Goal: Information Seeking & Learning: Learn about a topic

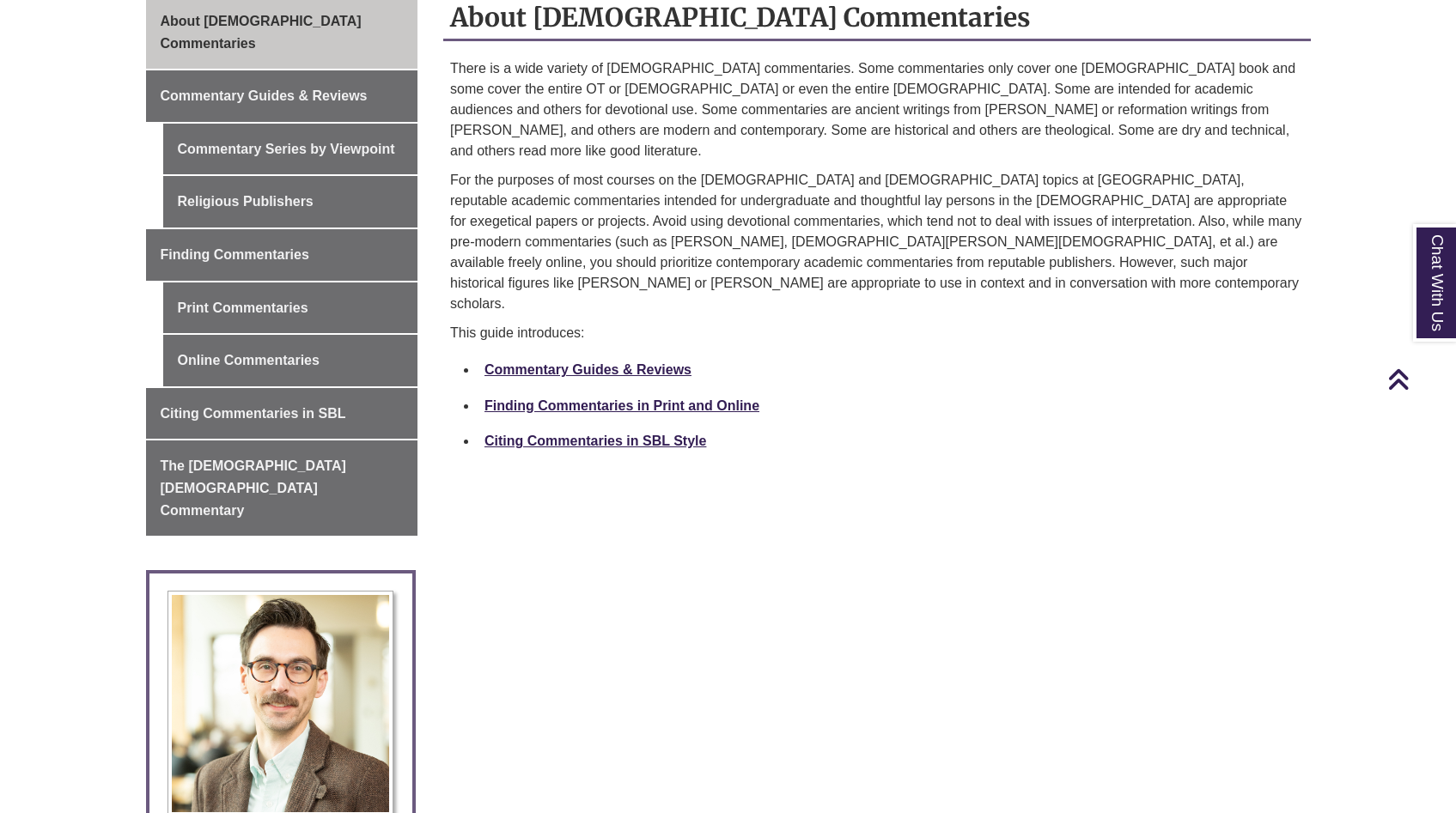
scroll to position [485, 0]
click at [544, 363] on link "Commentary Guides & Reviews" at bounding box center [588, 370] width 207 height 15
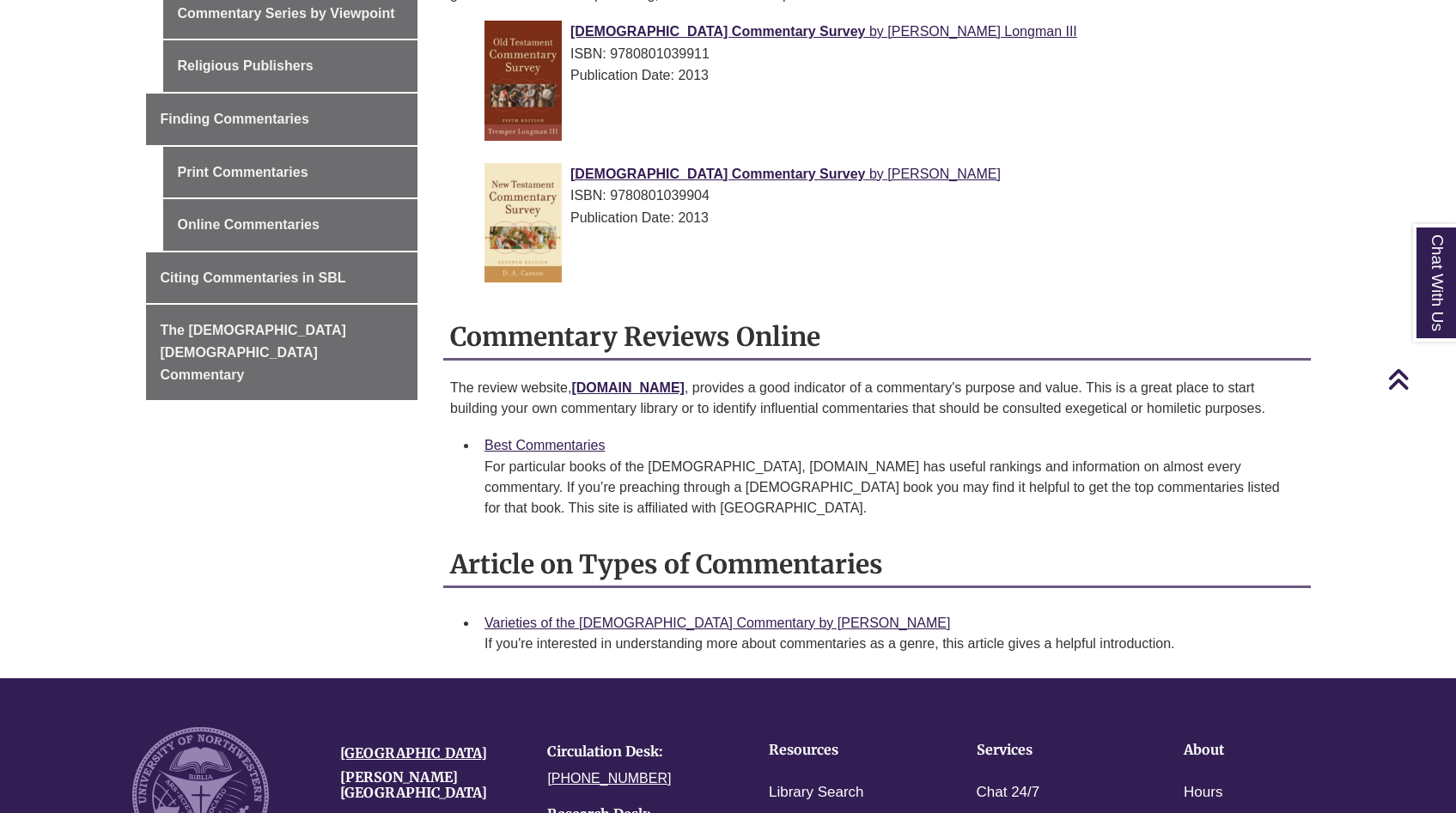
scroll to position [553, 0]
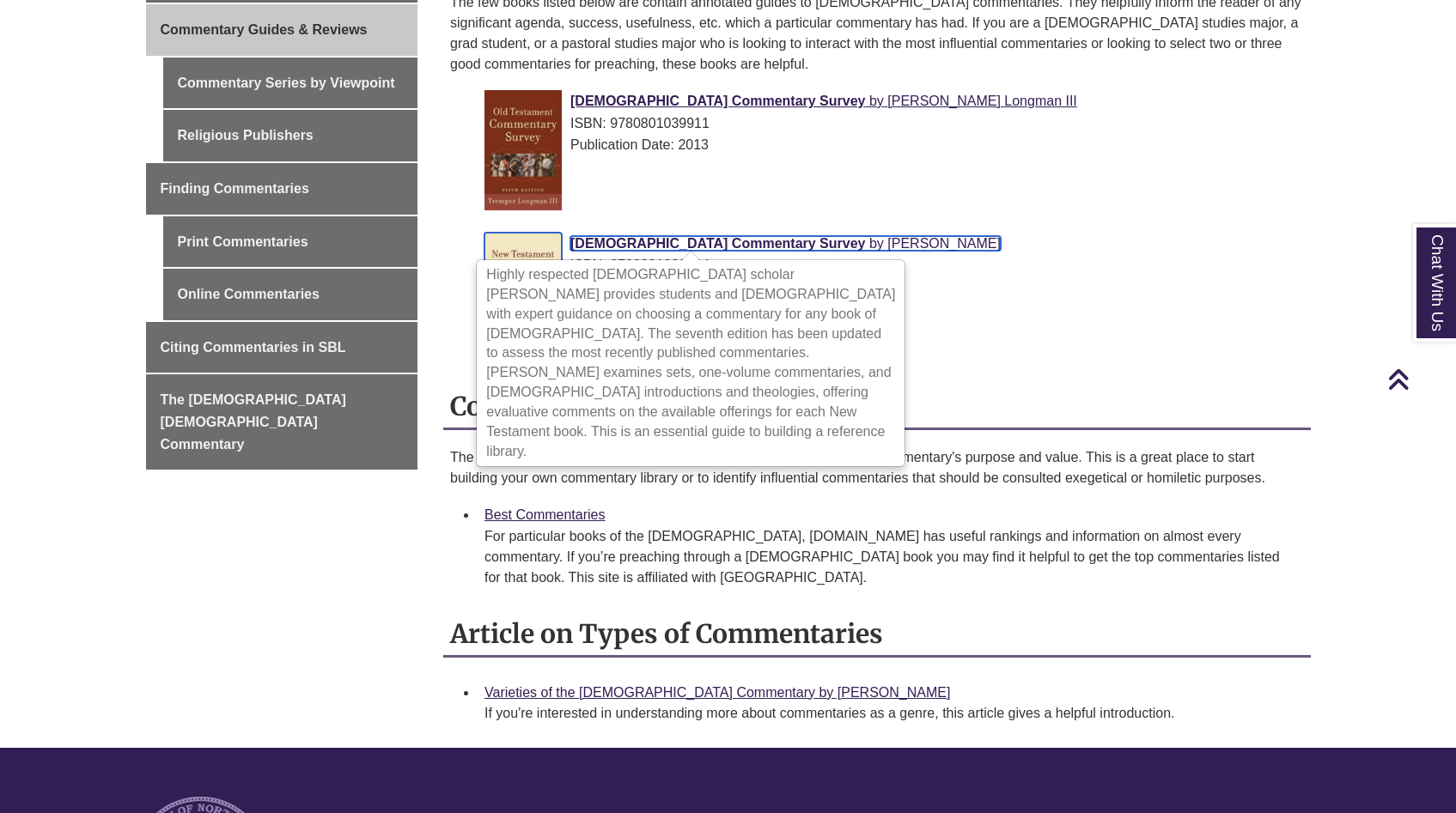
click at [650, 241] on span "New Testament Commentary Survey" at bounding box center [717, 243] width 294 height 15
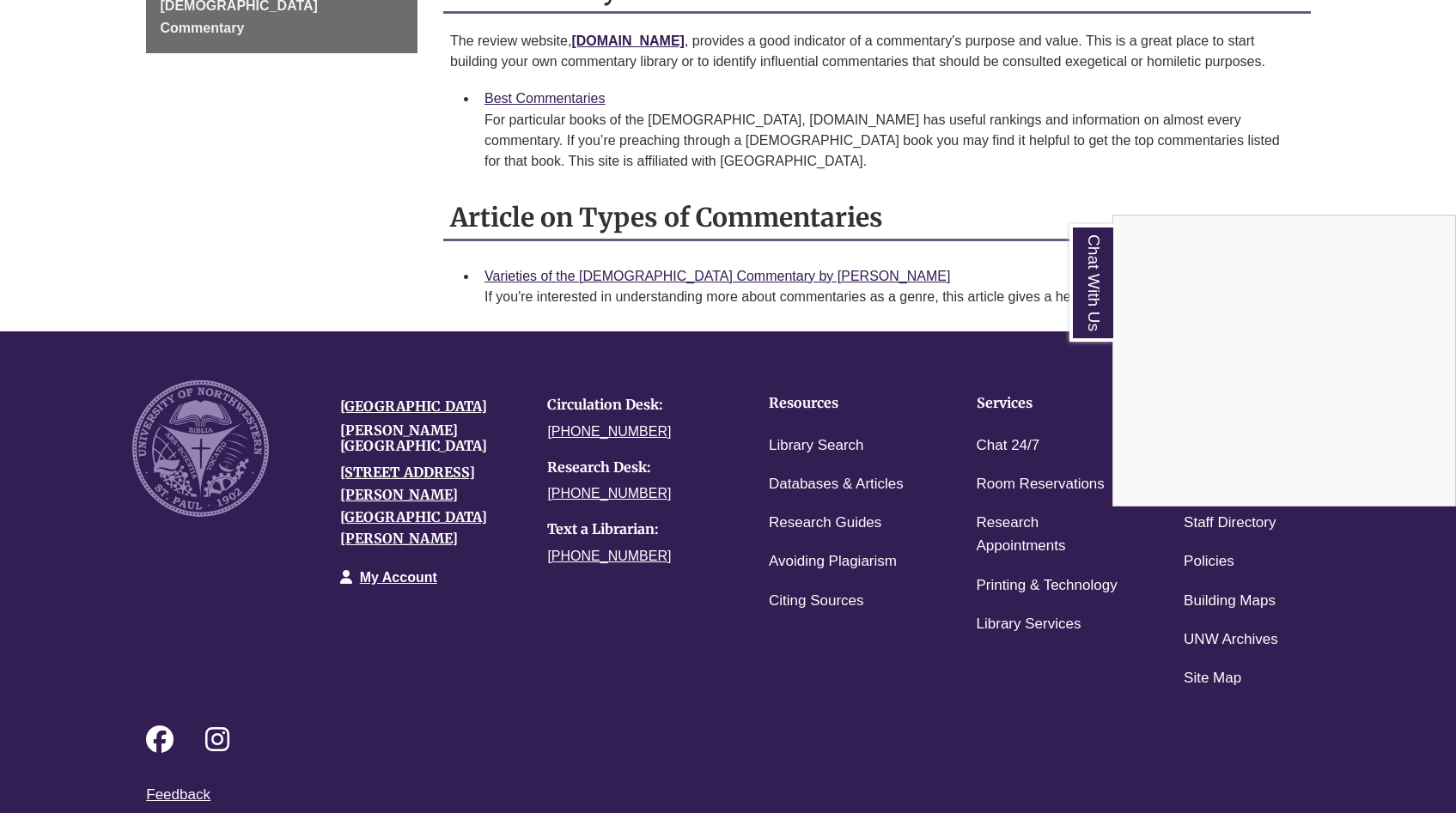
scroll to position [967, 0]
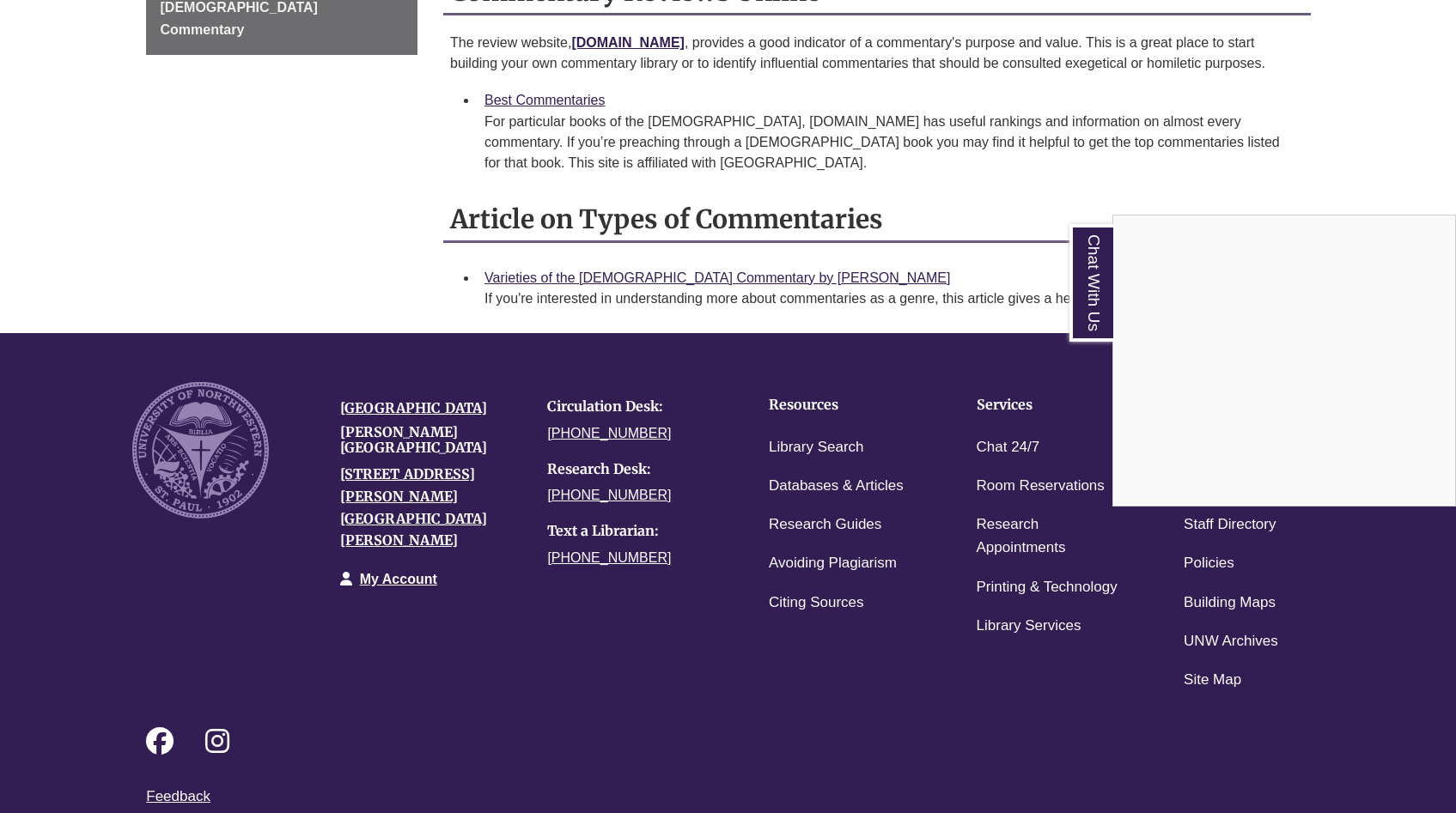
click at [543, 97] on div "Chat With Us" at bounding box center [728, 406] width 1456 height 813
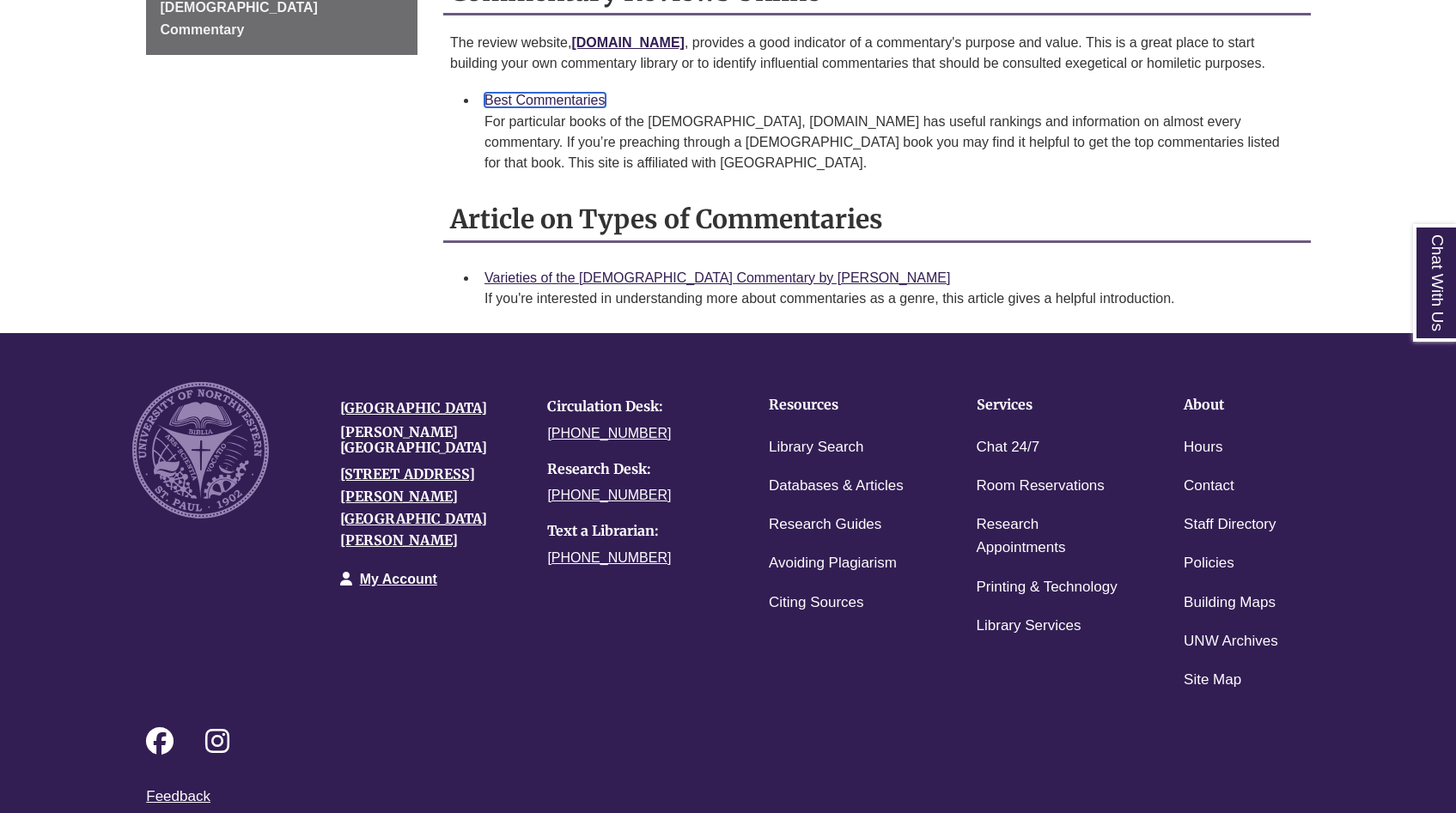
click at [543, 97] on link "Best Commentaries" at bounding box center [545, 100] width 121 height 15
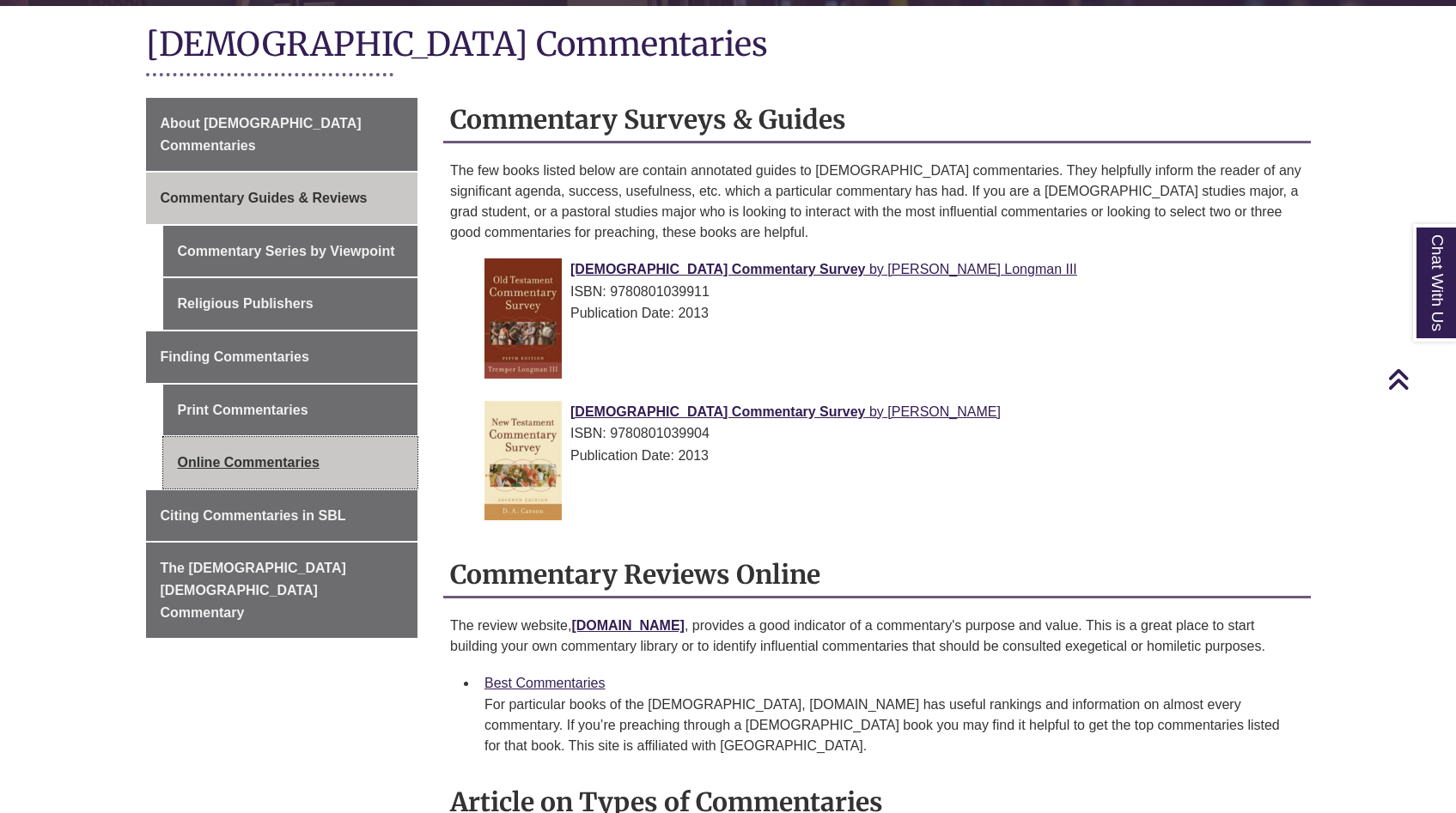
click at [312, 443] on link "Online Commentaries" at bounding box center [290, 463] width 255 height 52
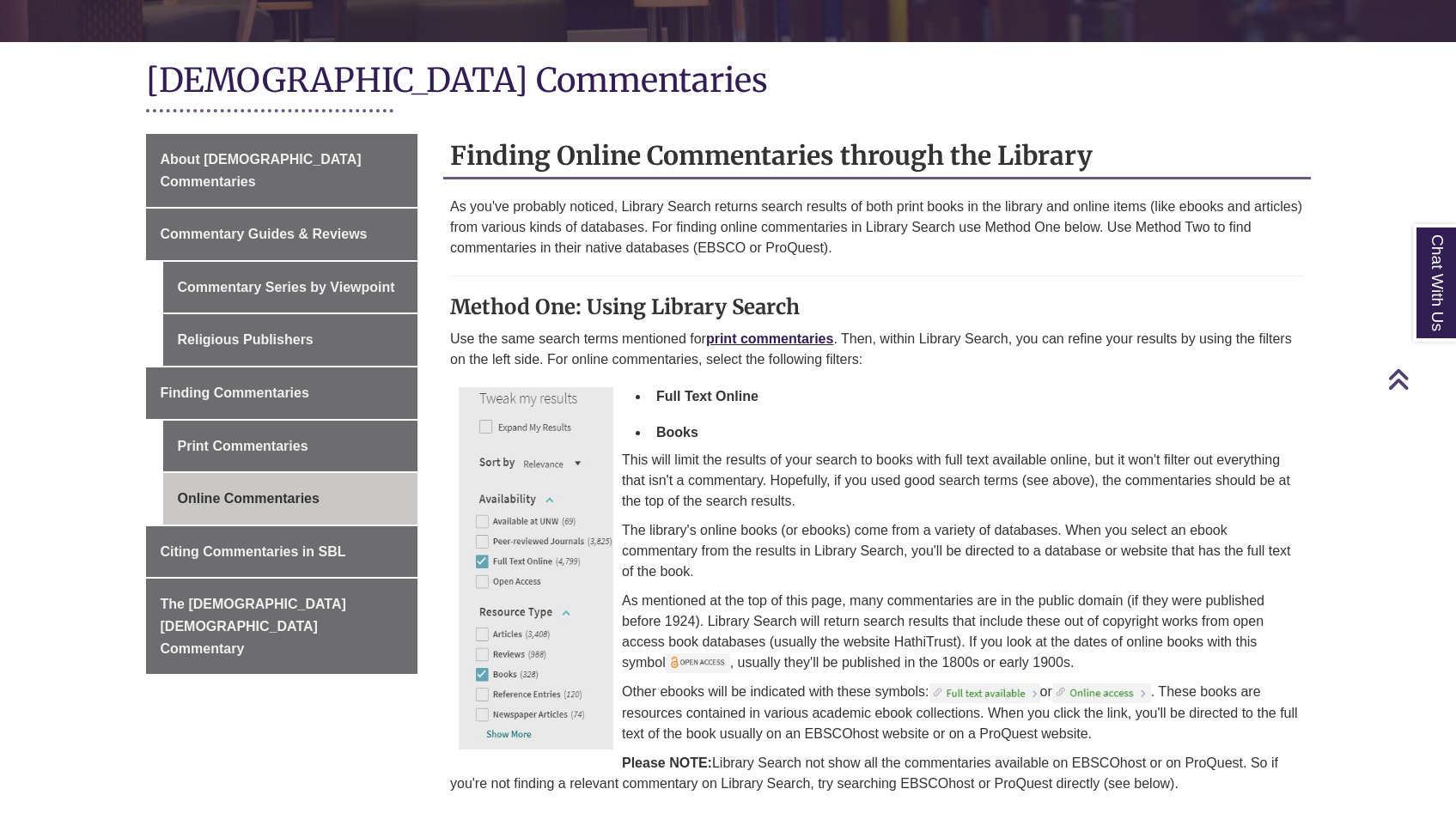
scroll to position [597, 0]
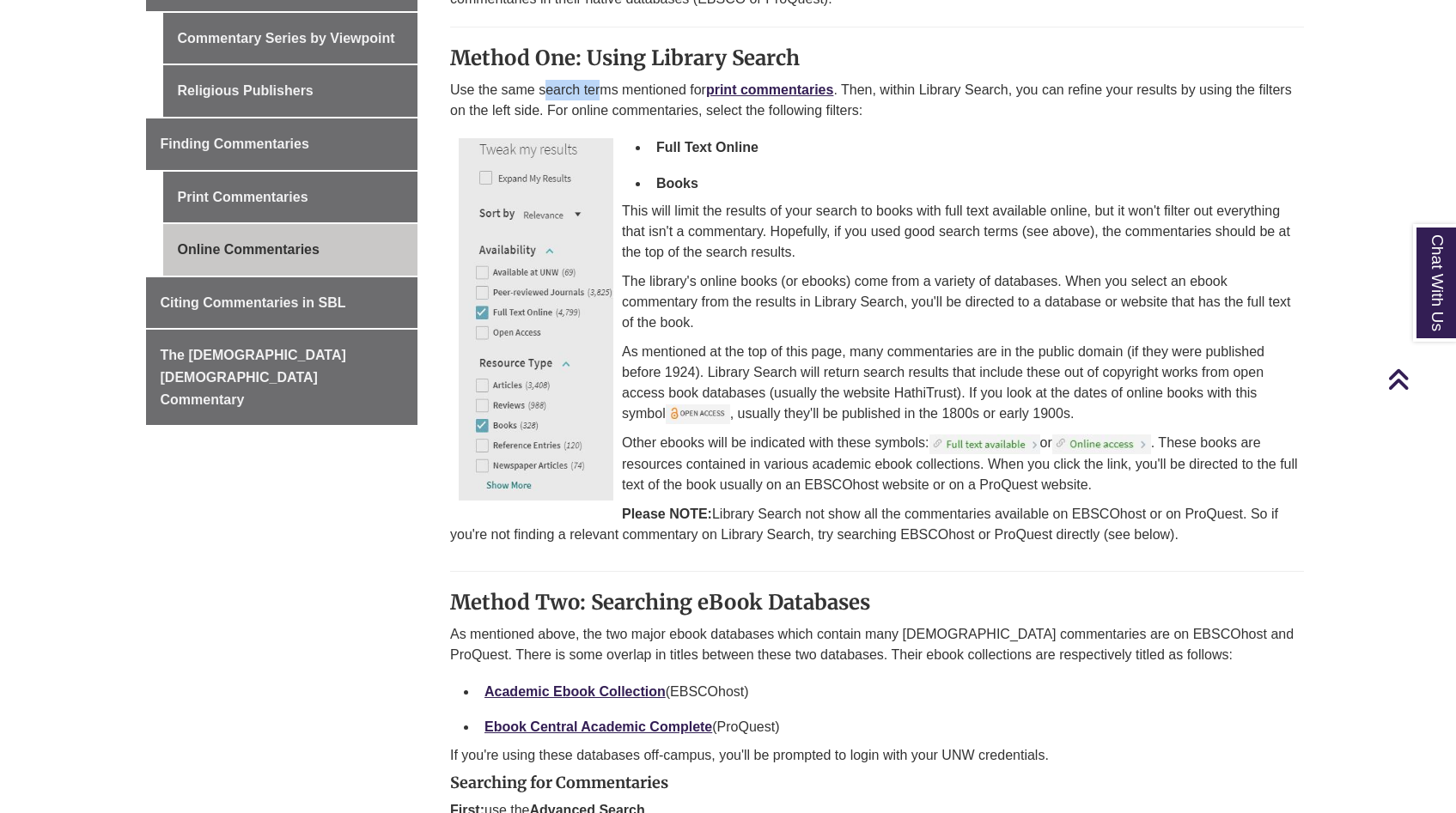
drag, startPoint x: 547, startPoint y: 87, endPoint x: 602, endPoint y: 86, distance: 55.0
click at [602, 86] on p "Use the same search terms mentioned for print commentaries . Then, within Libra…" at bounding box center [877, 100] width 854 height 41
drag, startPoint x: 479, startPoint y: 92, endPoint x: 637, endPoint y: 92, distance: 158.0
click at [637, 92] on p "Use the same search terms mentioned for print commentaries . Then, within Libra…" at bounding box center [877, 100] width 854 height 41
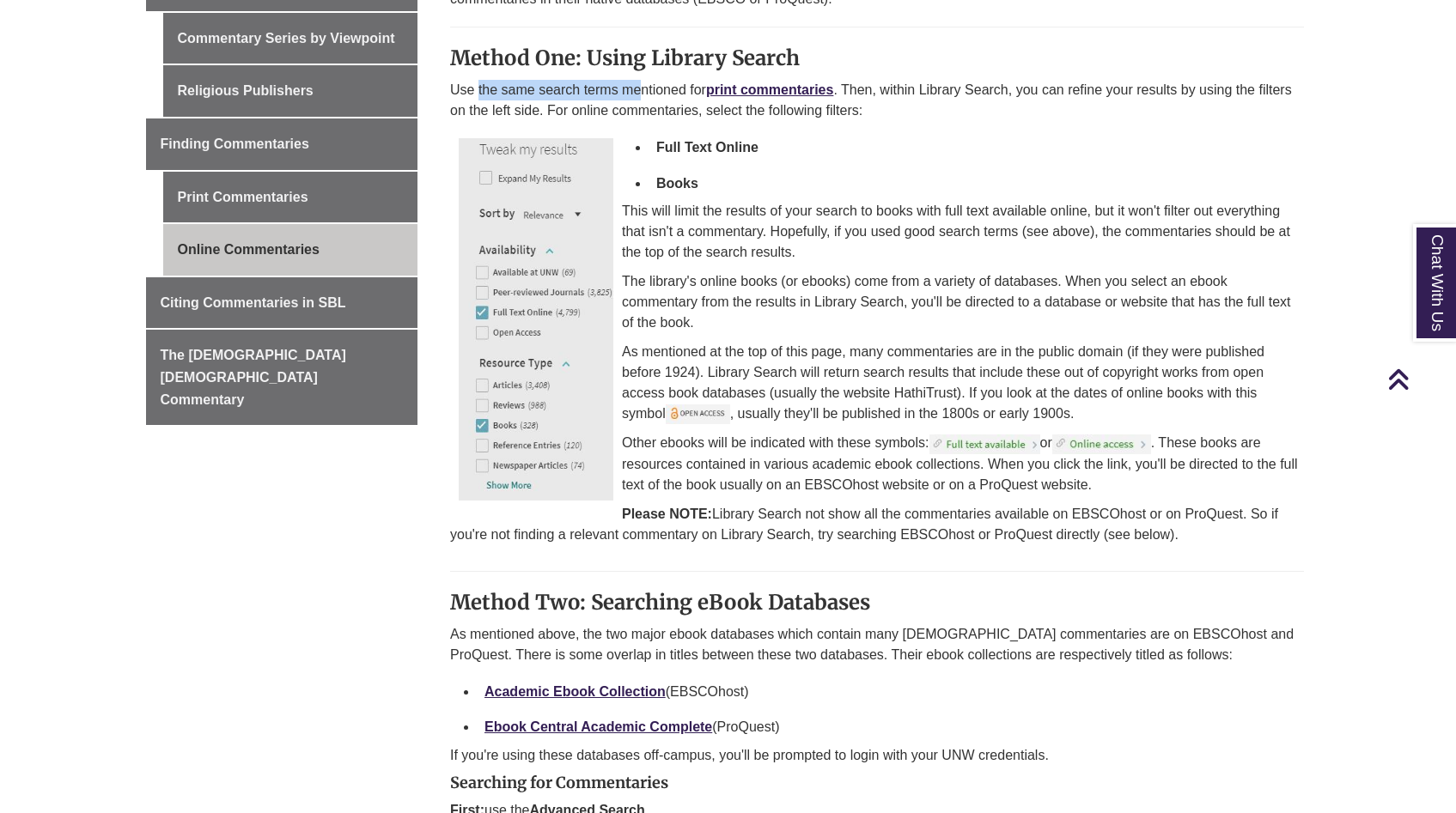
click at [637, 92] on p "Use the same search terms mentioned for print commentaries . Then, within Libra…" at bounding box center [877, 100] width 854 height 41
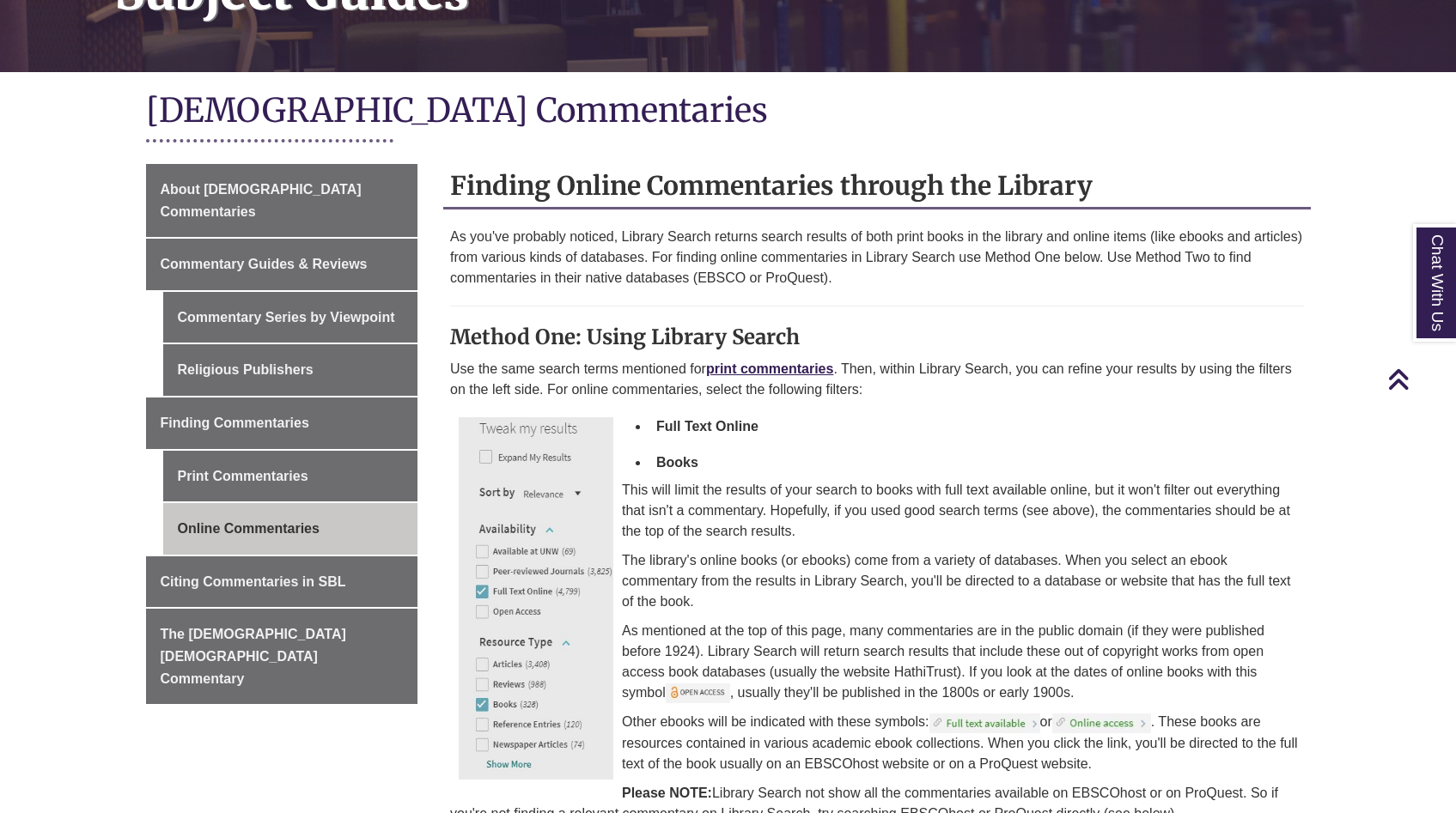
scroll to position [320, 0]
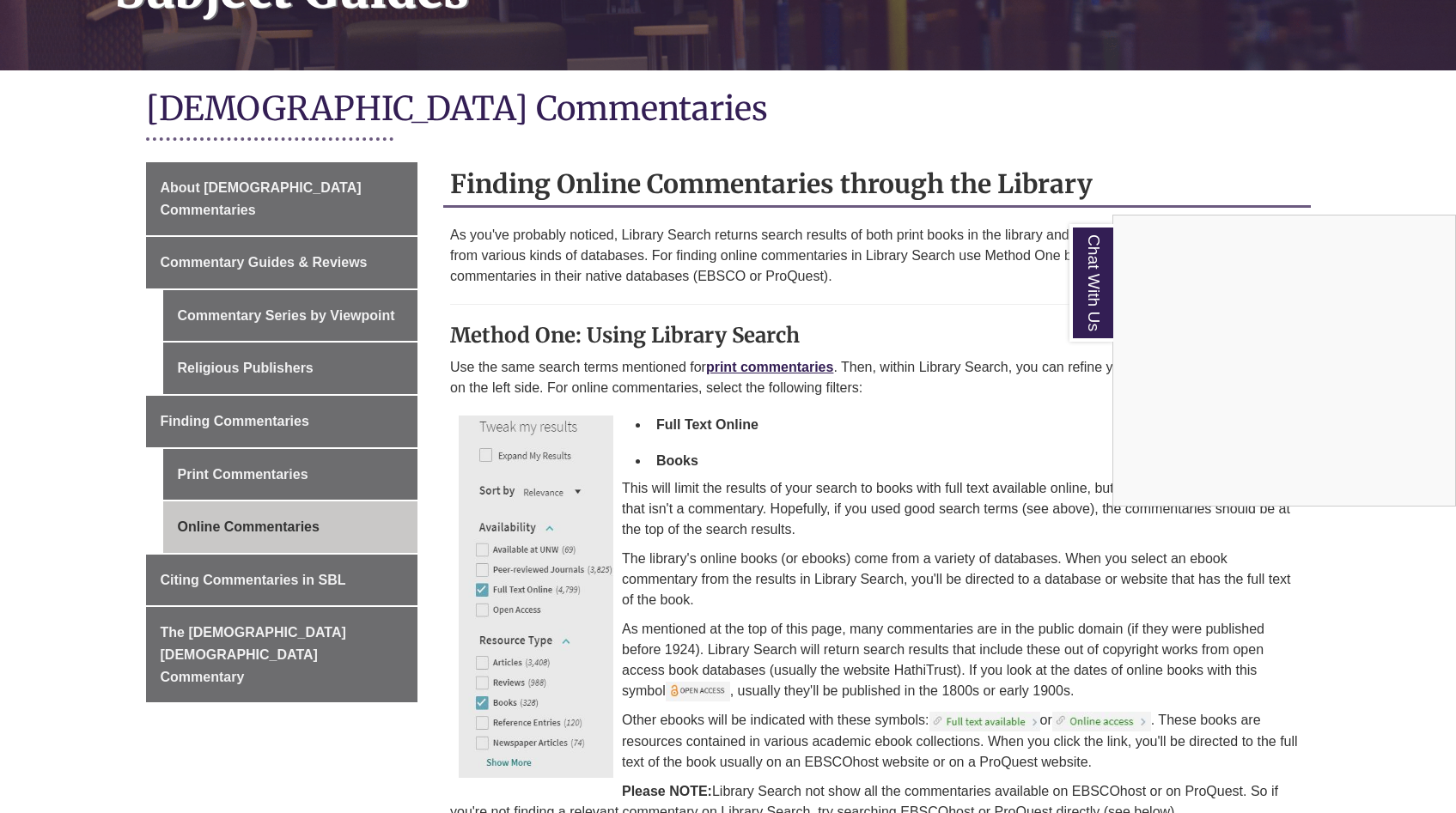
click at [701, 496] on div "Chat With Us" at bounding box center [728, 406] width 1456 height 813
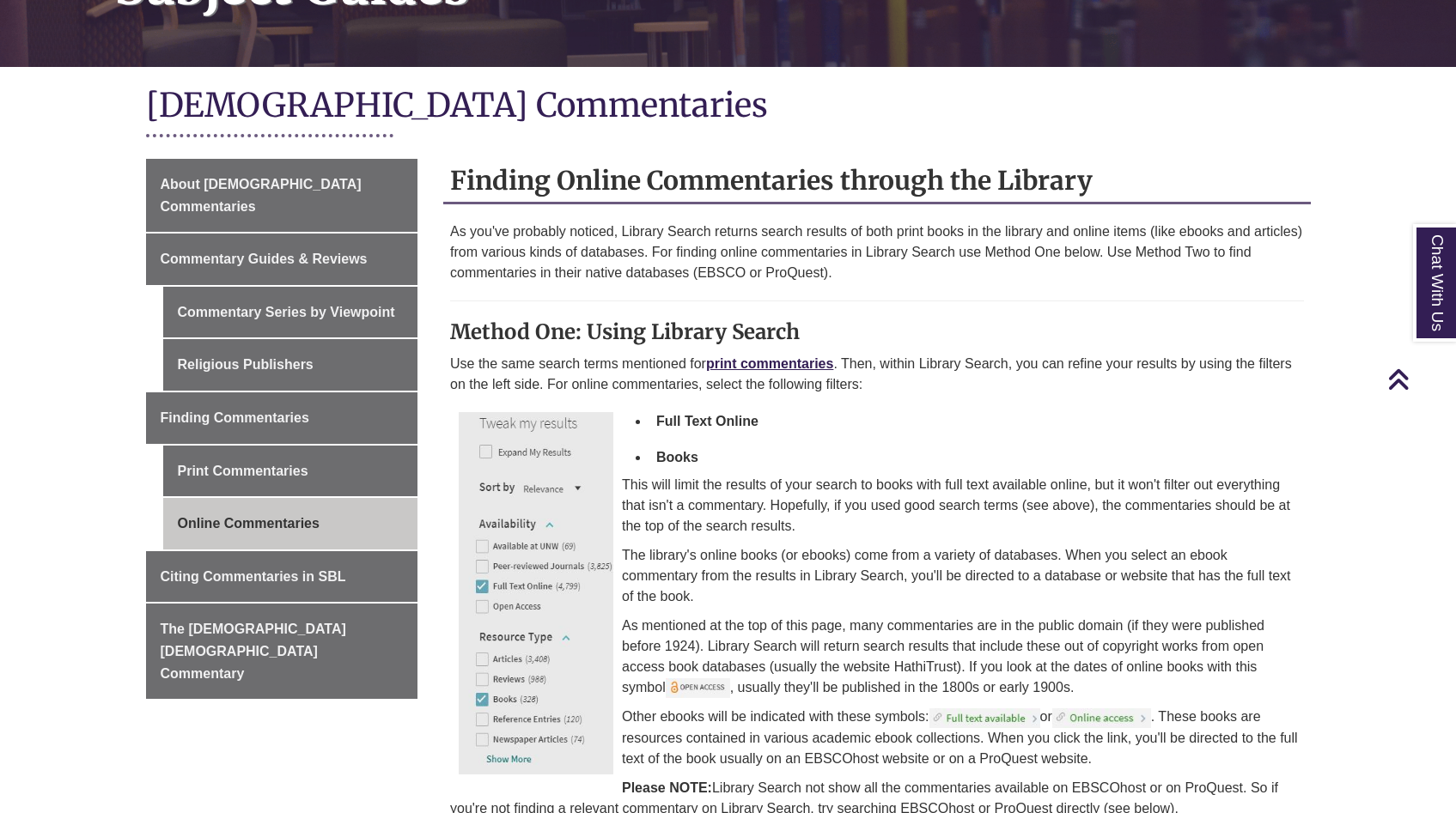
scroll to position [0, 0]
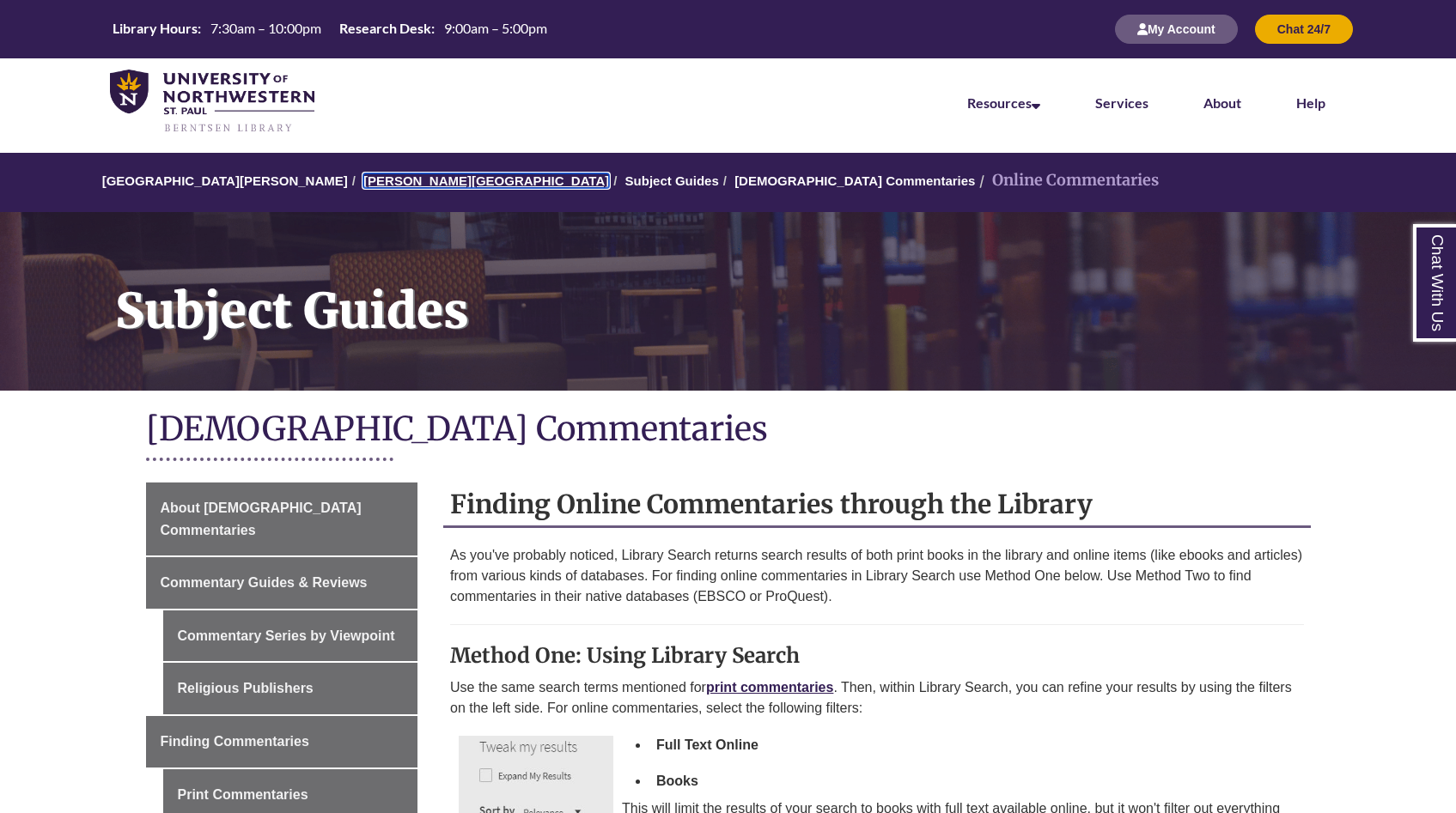
click at [394, 181] on link "[PERSON_NAME][GEOGRAPHIC_DATA]" at bounding box center [486, 180] width 245 height 15
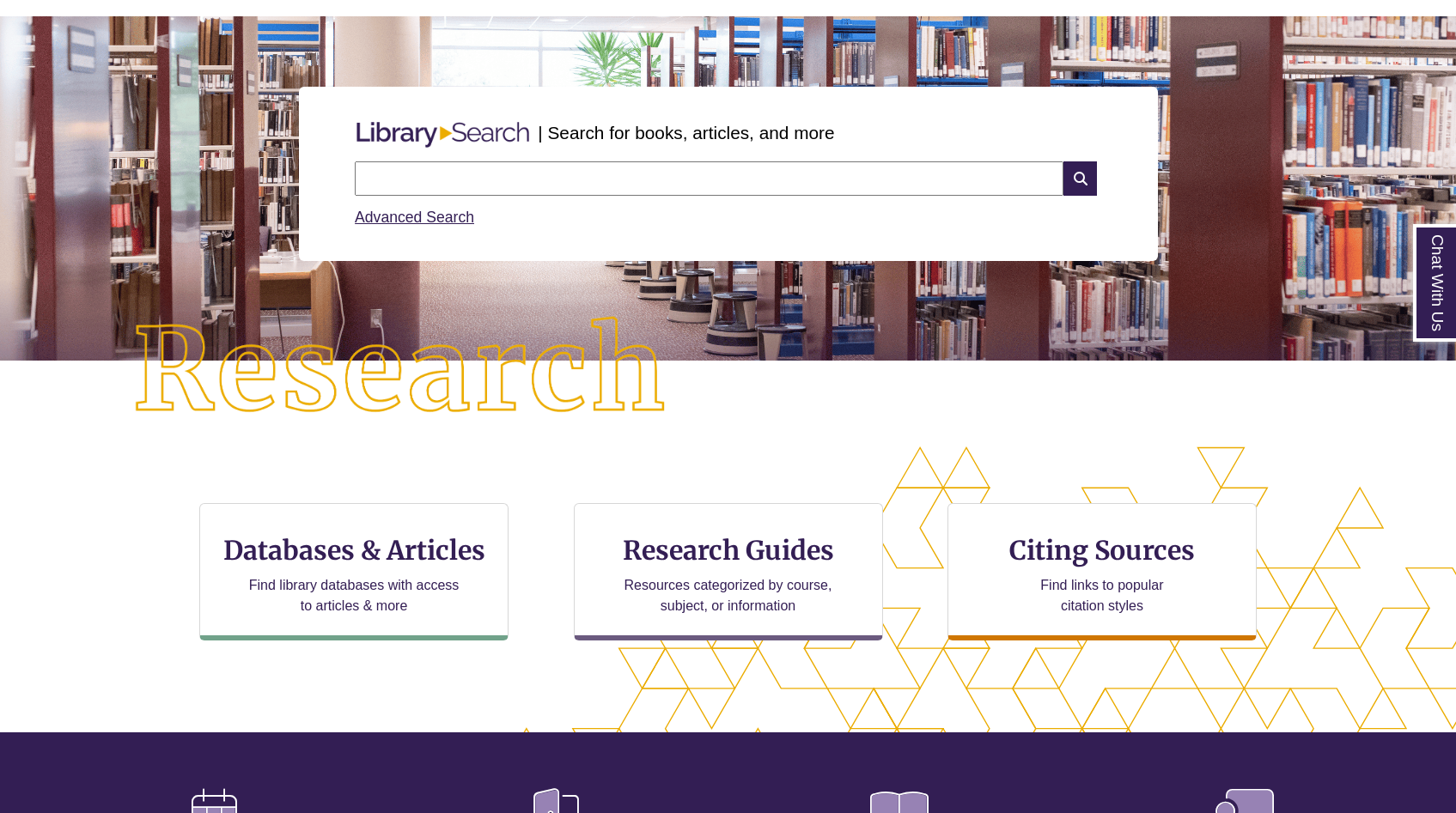
click at [488, 188] on input "text" at bounding box center [709, 178] width 708 height 34
paste input "**********"
type input "**********"
click at [1089, 180] on icon at bounding box center [1079, 178] width 32 height 34
